Goal: Find specific page/section: Find specific page/section

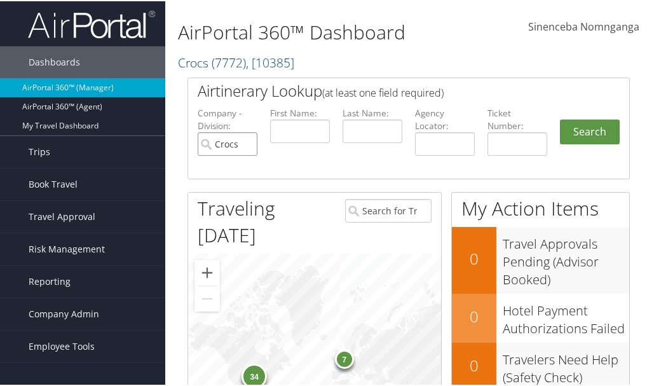
click at [247, 144] on input "Crocs" at bounding box center [228, 143] width 60 height 24
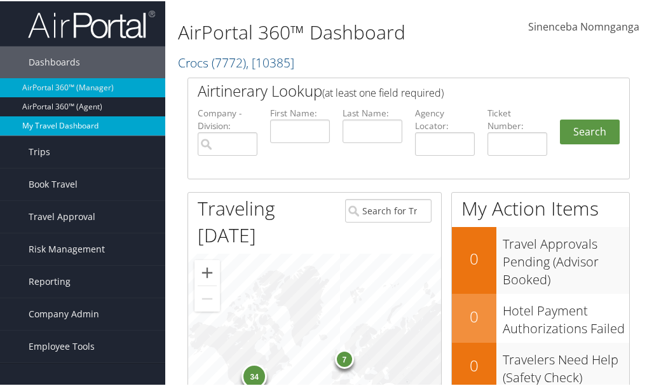
click at [46, 127] on link "My Travel Dashboard" at bounding box center [82, 124] width 165 height 19
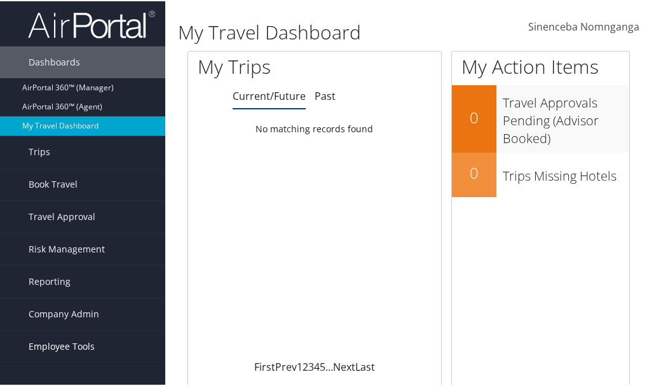
click at [62, 343] on span "Employee Tools" at bounding box center [62, 345] width 66 height 32
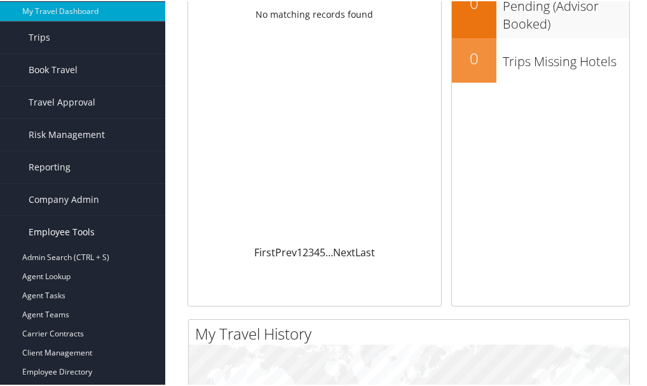
scroll to position [64, 0]
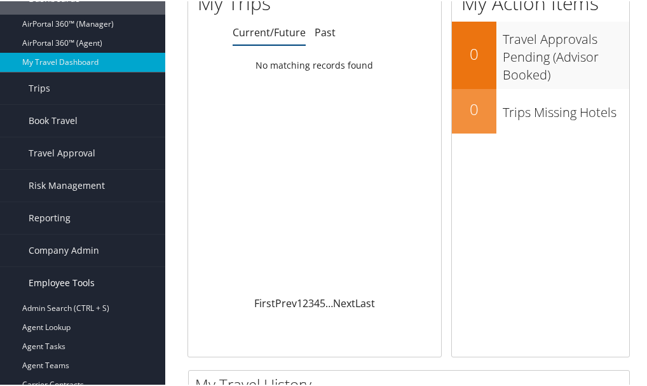
click at [45, 277] on span "Employee Tools" at bounding box center [62, 282] width 66 height 32
click at [47, 249] on span "Company Admin" at bounding box center [64, 249] width 71 height 32
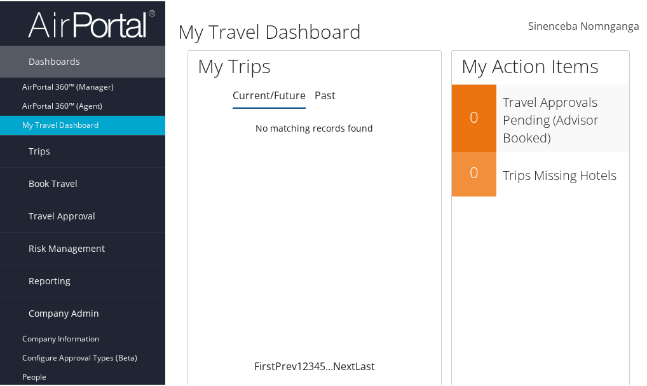
scroll to position [0, 0]
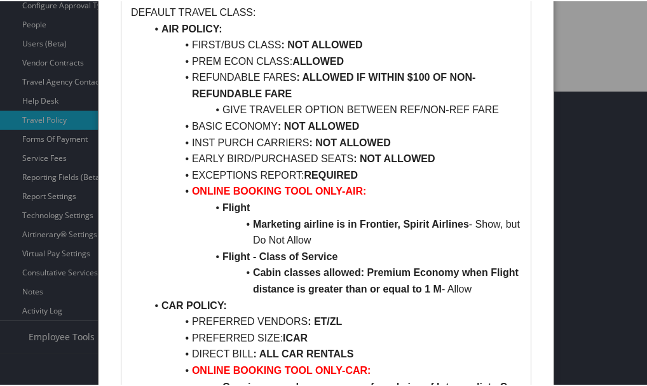
scroll to position [318, 0]
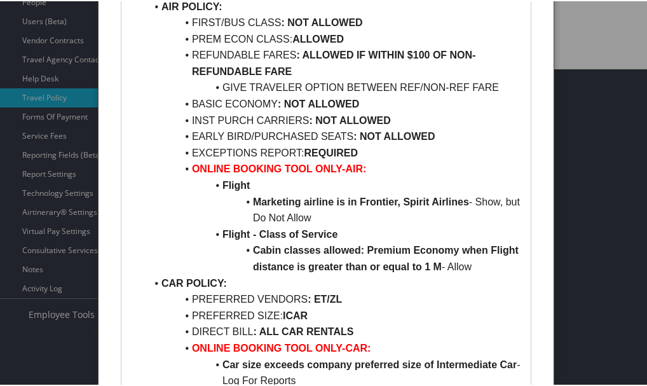
scroll to position [381, 0]
